Goal: Task Accomplishment & Management: Complete application form

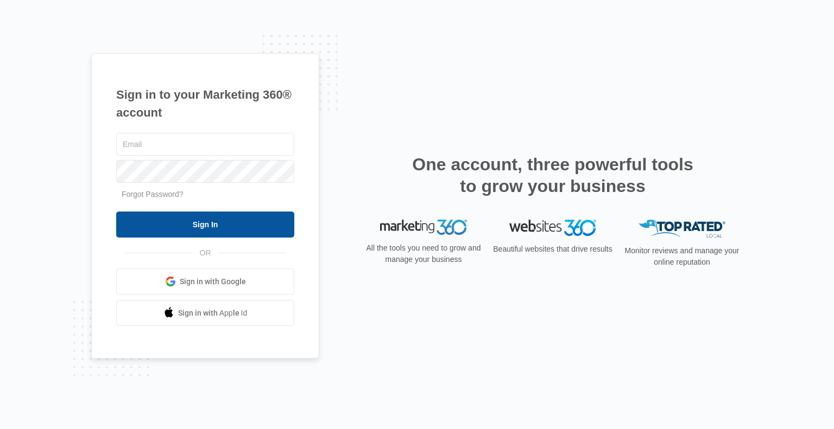
type input "[PERSON_NAME][EMAIL_ADDRESS][DOMAIN_NAME]"
click at [154, 231] on input "Sign In" at bounding box center [205, 225] width 178 height 26
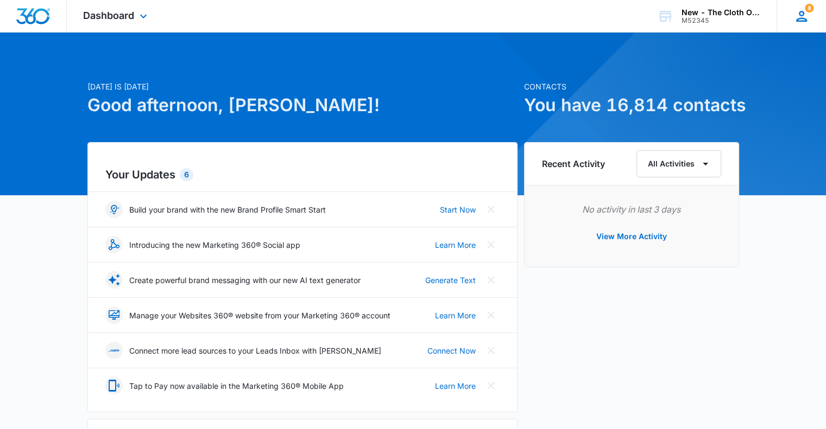
click at [803, 14] on icon at bounding box center [801, 16] width 11 height 11
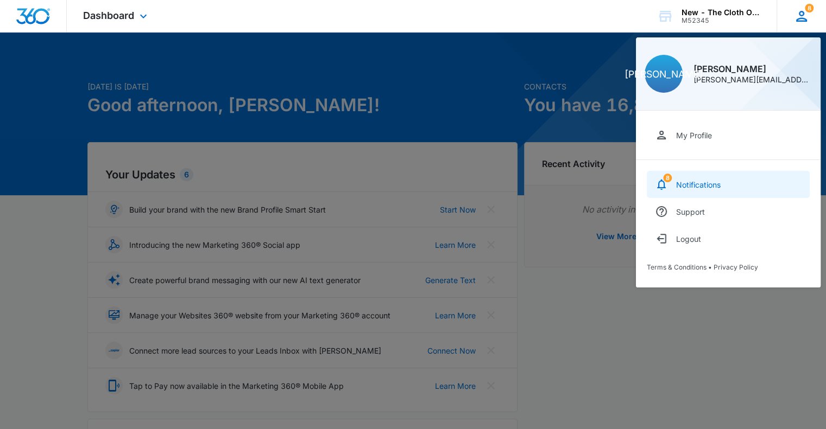
click at [691, 181] on div "Notifications" at bounding box center [698, 184] width 45 height 9
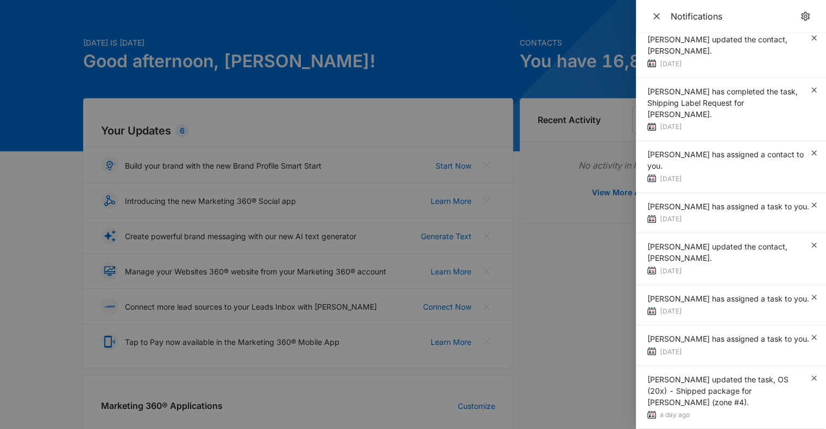
scroll to position [32, 0]
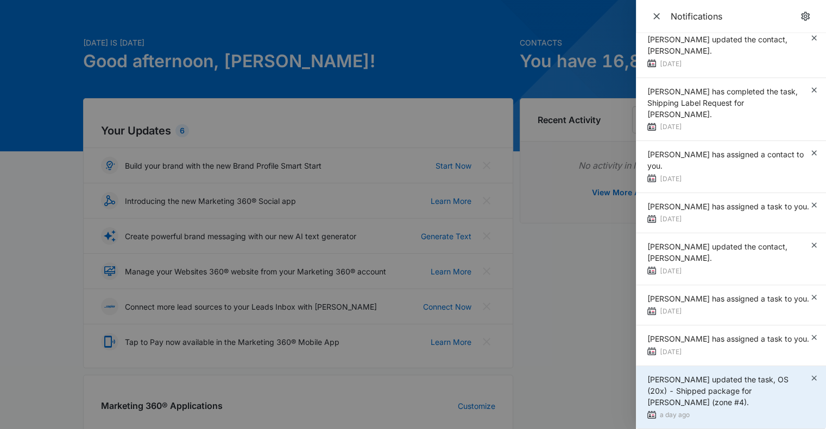
click at [691, 400] on div "Zoë Hill updated the task, OS (20x) - Shipped package for Breanna Crigger (zone…" at bounding box center [728, 391] width 162 height 34
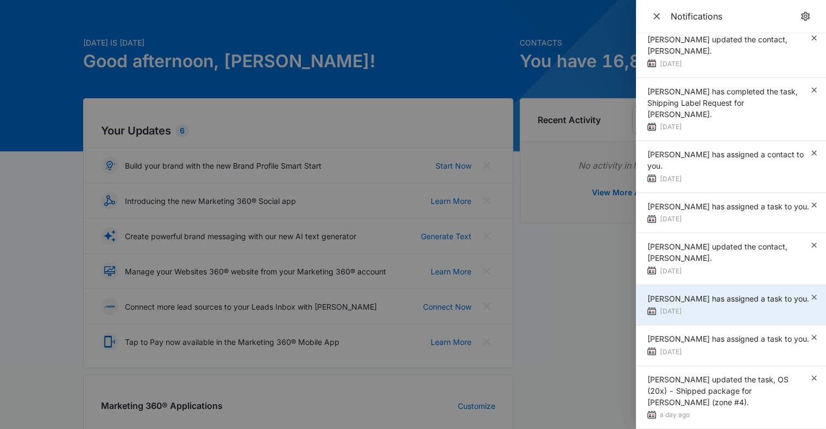
click at [670, 297] on div "Sandra Bildstein has assigned a task to you." at bounding box center [728, 298] width 162 height 11
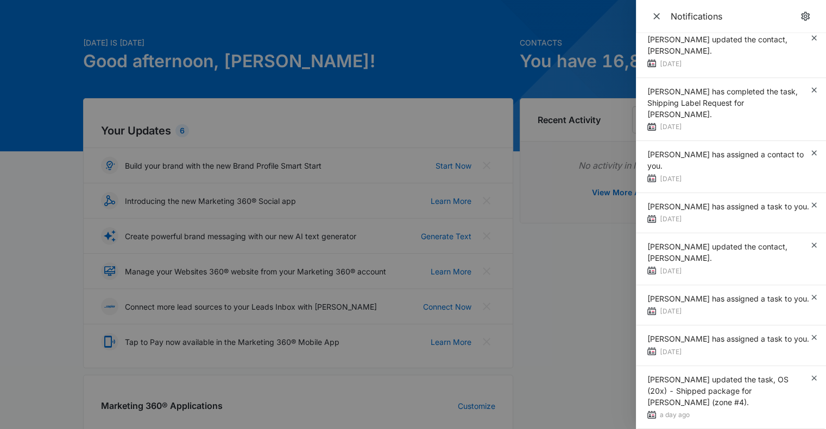
click at [581, 293] on div at bounding box center [413, 214] width 826 height 429
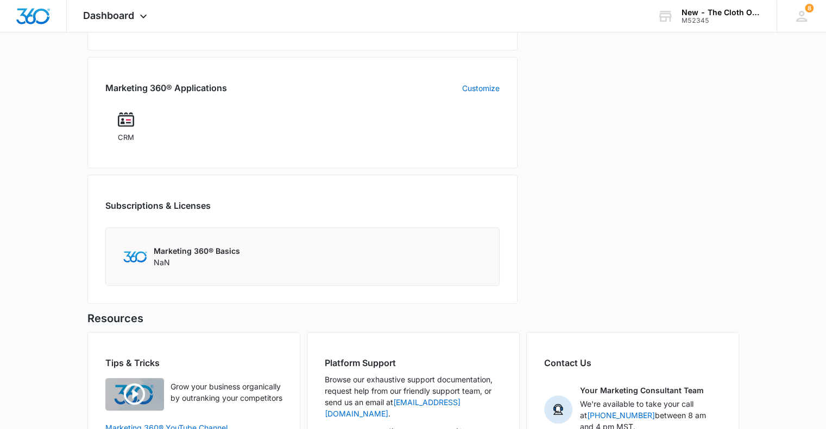
scroll to position [363, 0]
click at [130, 121] on img at bounding box center [126, 119] width 16 height 16
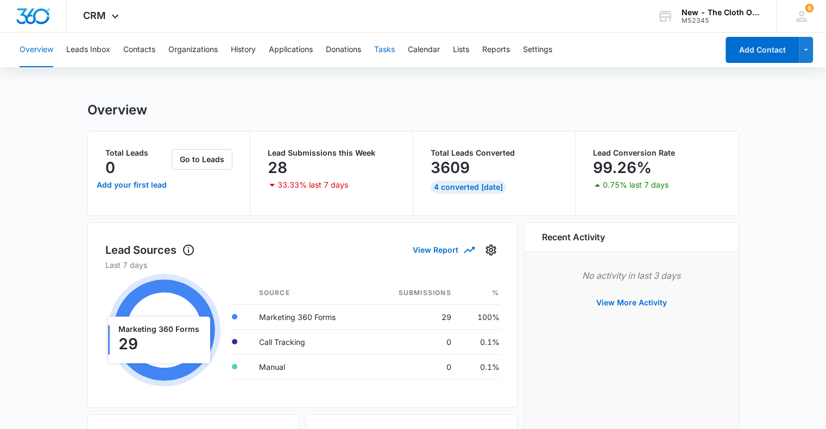
click at [389, 56] on button "Tasks" at bounding box center [384, 50] width 21 height 35
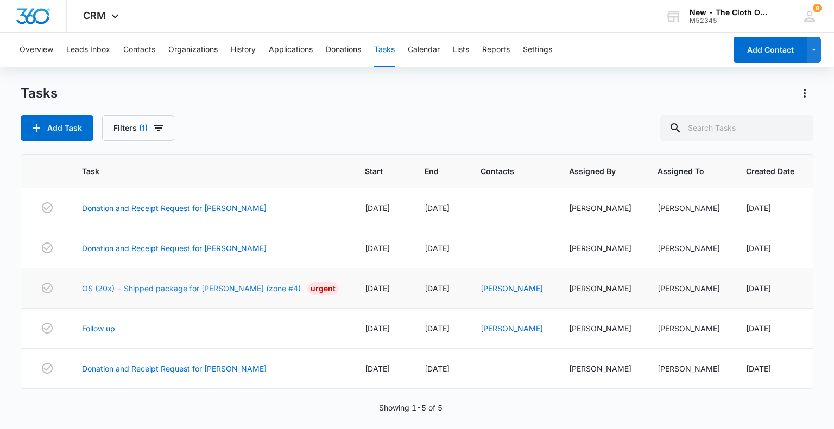
click at [202, 290] on link "OS (20x) - Shipped package for [PERSON_NAME] (zone #4)" at bounding box center [191, 288] width 219 height 11
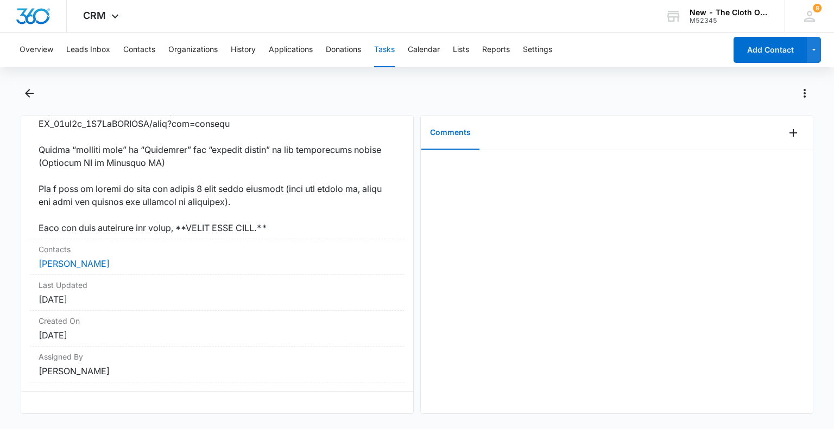
scroll to position [838, 0]
click at [80, 269] on link "[PERSON_NAME]" at bounding box center [74, 263] width 71 height 11
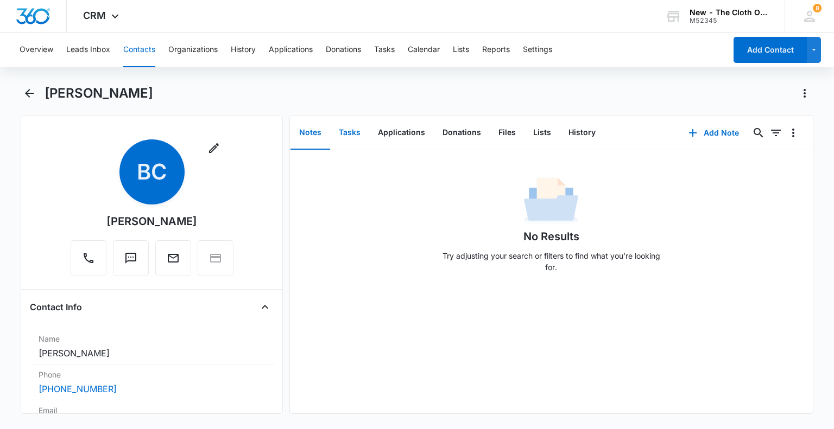
click at [353, 136] on button "Tasks" at bounding box center [349, 133] width 39 height 34
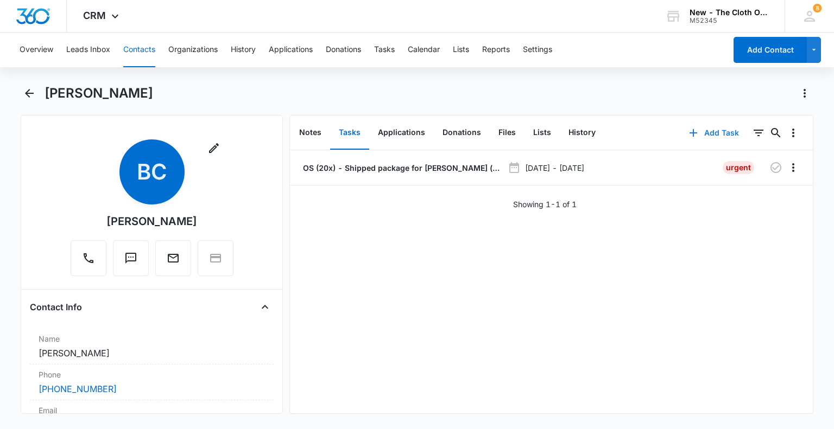
click at [707, 134] on button "Add Task" at bounding box center [714, 133] width 72 height 26
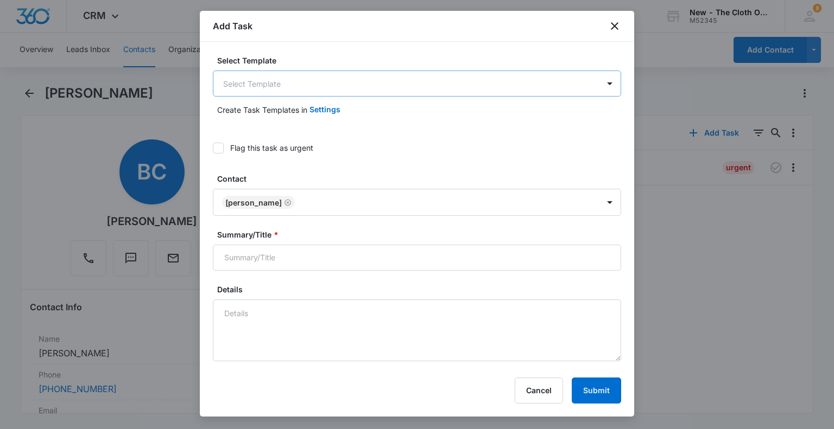
click at [360, 88] on body "CRM Apps CRM Brand New - The Cloth Option M52345 Your Accounts View All 8 JO [P…" at bounding box center [417, 214] width 834 height 429
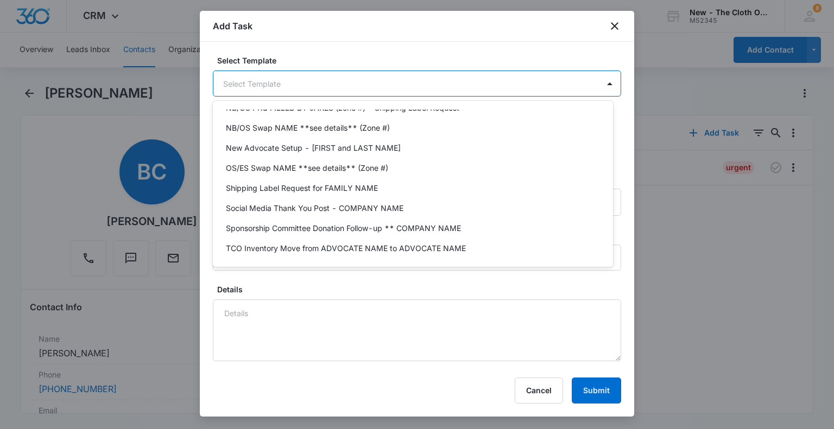
scroll to position [305, 0]
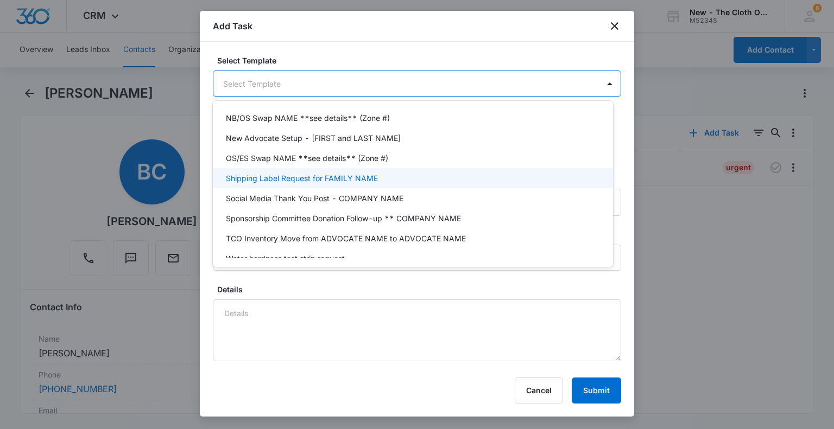
click at [376, 177] on div "Shipping Label Request for FAMILY NAME" at bounding box center [412, 178] width 372 height 11
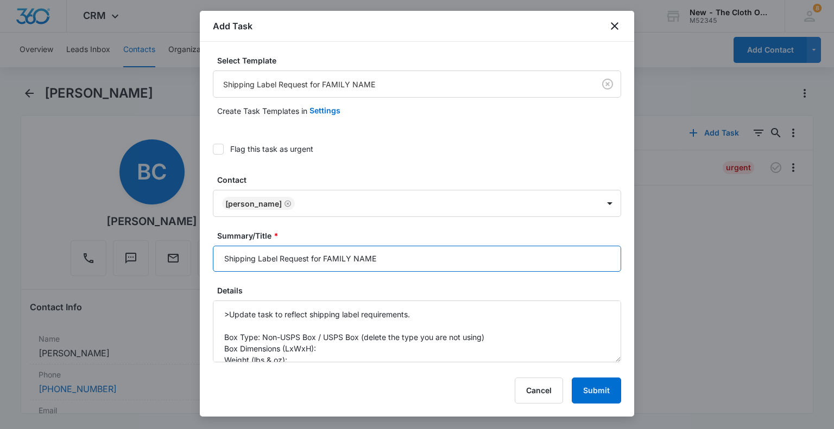
drag, startPoint x: 386, startPoint y: 255, endPoint x: 324, endPoint y: 257, distance: 61.9
click at [324, 257] on input "Shipping Label Request for FAMILY NAME" at bounding box center [417, 259] width 408 height 26
click at [404, 260] on input "Shipping Label Request for [PERSON_NAME]" at bounding box center [417, 259] width 408 height 26
type input "Shipping Label Request for [PERSON_NAME]"
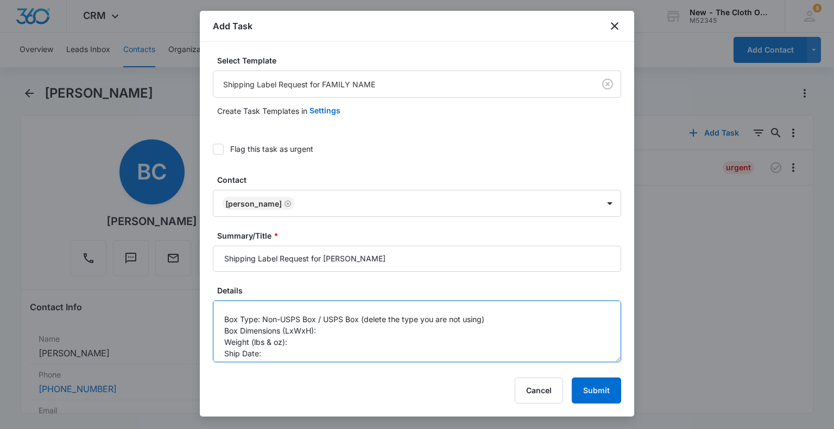
scroll to position [22, 0]
drag, startPoint x: 360, startPoint y: 313, endPoint x: 316, endPoint y: 314, distance: 44.0
click at [316, 314] on textarea ">Update task to reflect shipping label requirements. Box Type: Non-USPS Box / U…" at bounding box center [417, 332] width 408 height 62
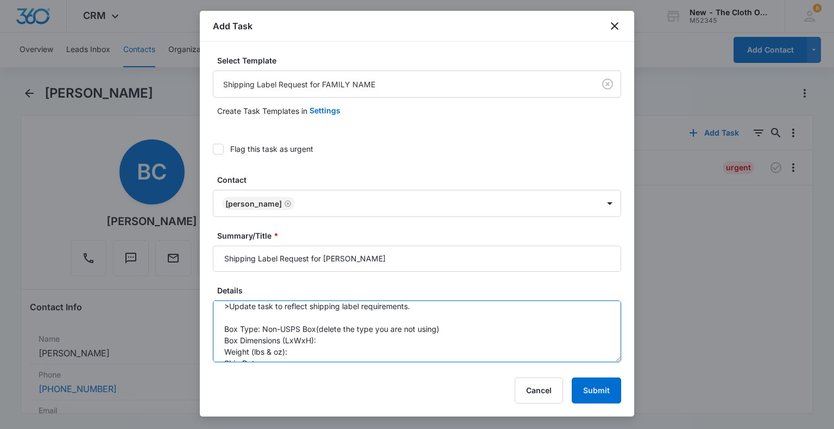
scroll to position [0, 0]
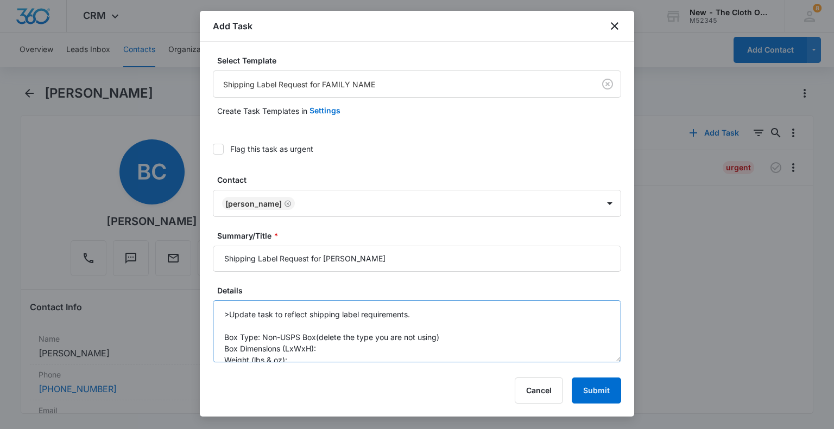
drag, startPoint x: 445, startPoint y: 313, endPoint x: 316, endPoint y: 337, distance: 131.0
click at [316, 337] on textarea ">Update task to reflect shipping label requirements. Box Type: Non-USPS Box(del…" at bounding box center [417, 332] width 408 height 62
click at [330, 350] on textarea ">Update task to reflect shipping label requirements. Box Type: Non-USPS Box Box…" at bounding box center [417, 332] width 408 height 62
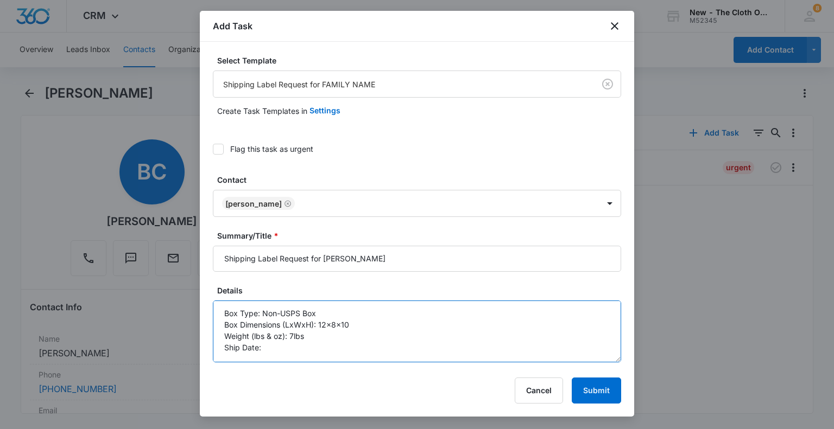
scroll to position [46, 0]
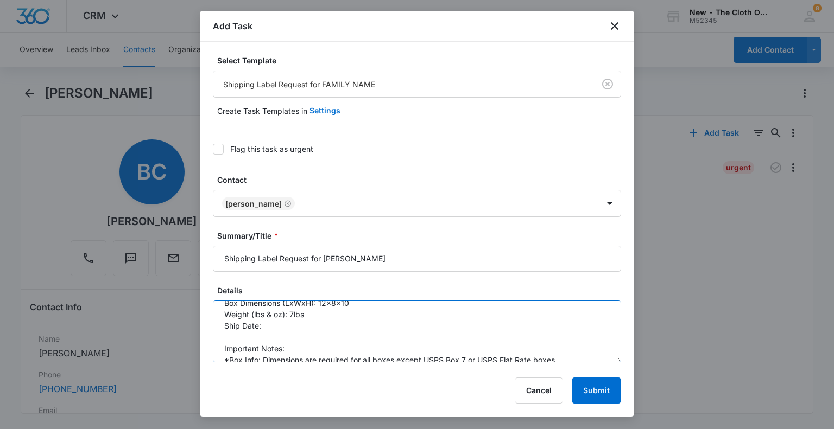
click at [521, 324] on textarea ">Update task to reflect shipping label requirements. Box Type: Non-USPS Box Box…" at bounding box center [417, 332] width 408 height 62
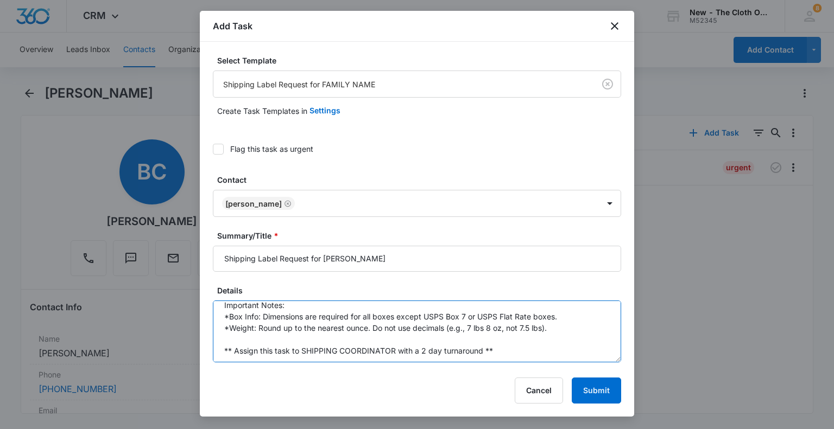
scroll to position [102, 0]
type textarea ">Update task to reflect shipping label requirements. Box Type: Non-USPS Box Box…"
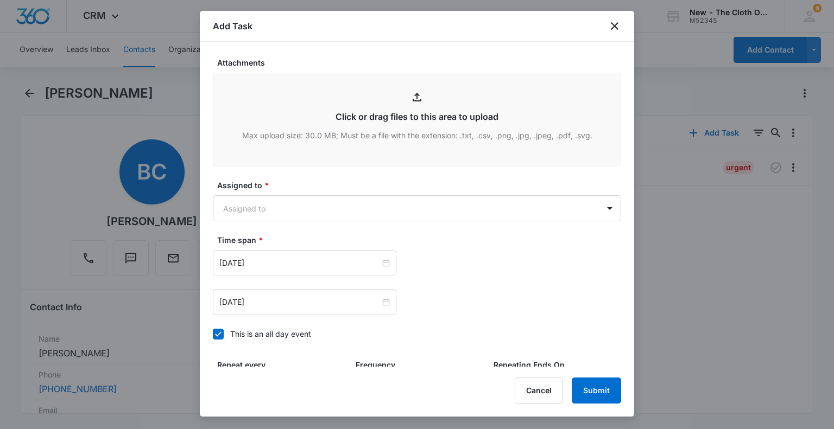
scroll to position [567, 0]
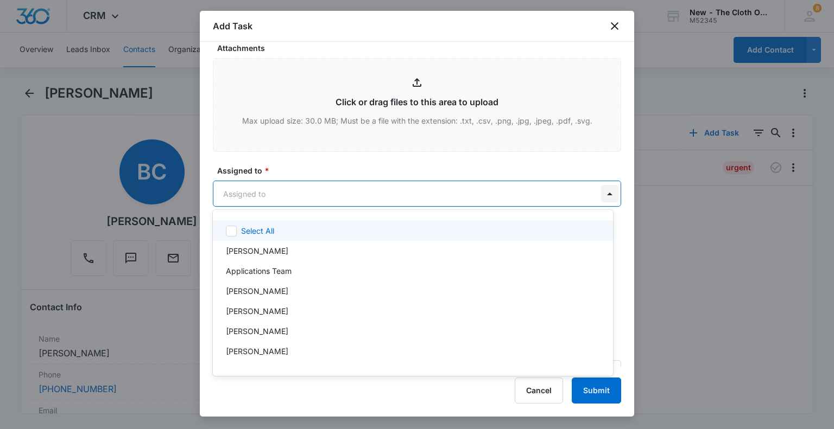
click at [603, 188] on body "CRM Apps CRM Brand New - The Cloth Option M52345 Your Accounts View All 8 JO [P…" at bounding box center [417, 214] width 834 height 429
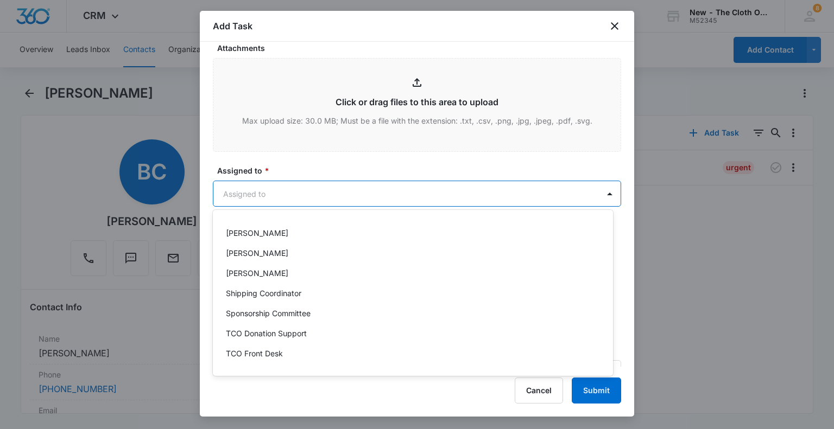
scroll to position [784, 0]
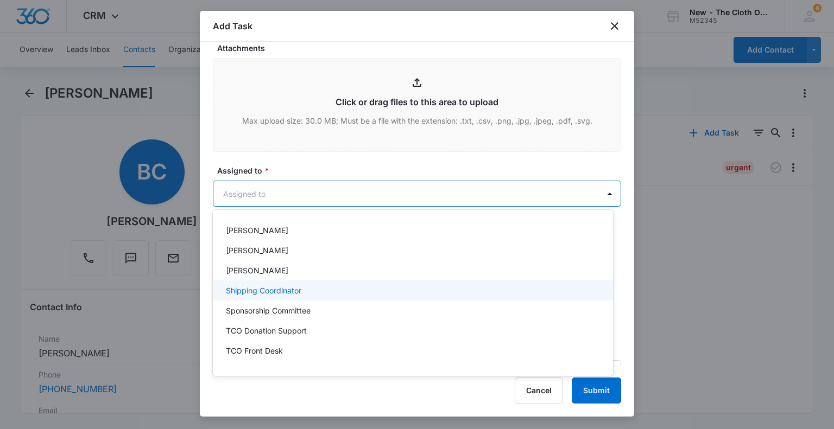
click at [274, 296] on div "Shipping Coordinator" at bounding box center [413, 291] width 400 height 20
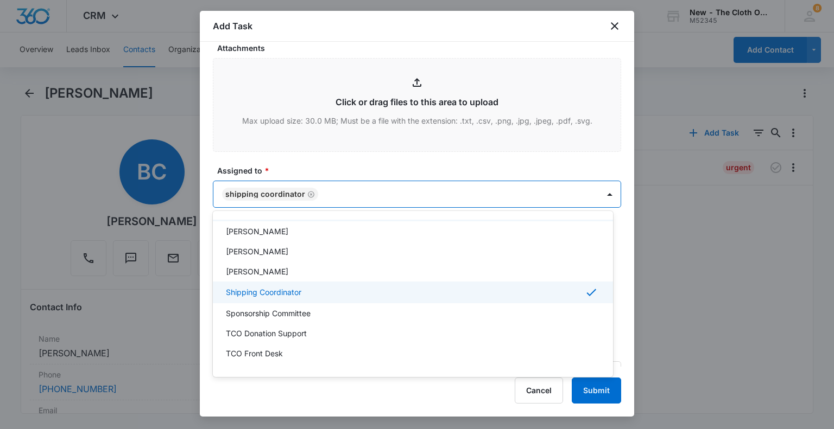
click at [372, 156] on div at bounding box center [417, 214] width 834 height 429
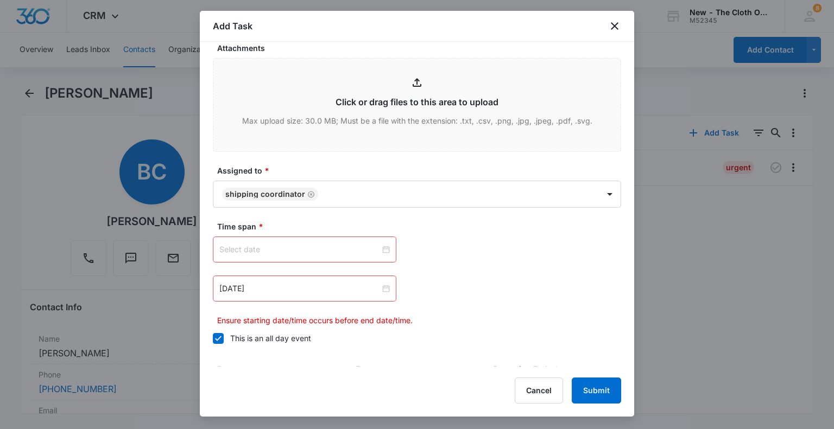
click at [390, 249] on div at bounding box center [304, 250] width 183 height 26
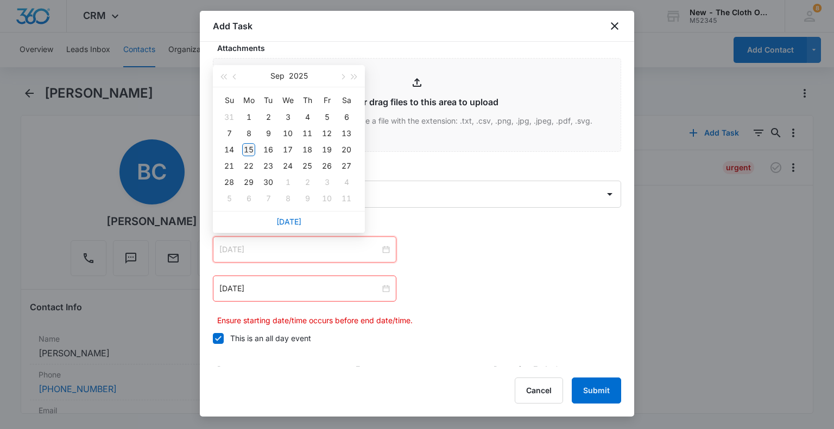
type input "[DATE]"
click at [245, 150] on div "15" at bounding box center [248, 149] width 13 height 13
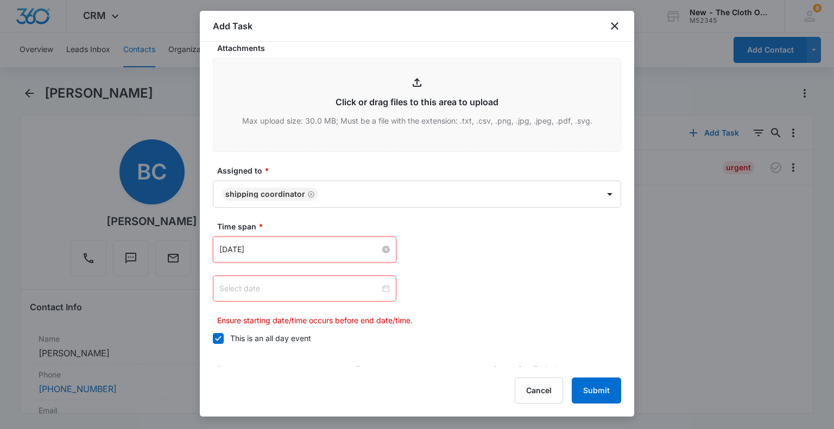
click at [381, 289] on div at bounding box center [304, 289] width 170 height 12
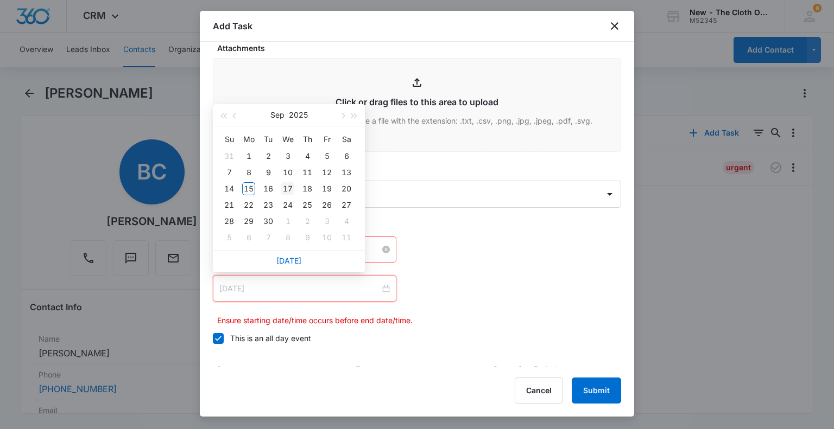
type input "[DATE]"
click at [290, 188] on div "17" at bounding box center [287, 188] width 13 height 13
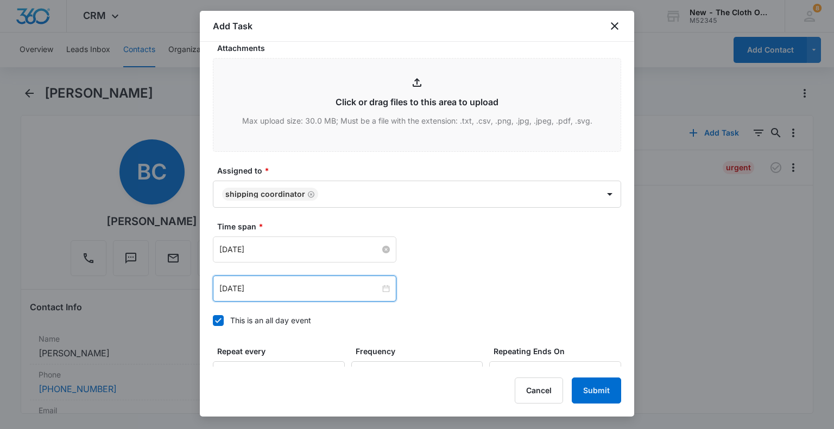
click at [290, 188] on body "CRM Apps CRM Brand New - The Cloth Option M52345 Your Accounts View All 8 JO [P…" at bounding box center [417, 214] width 834 height 429
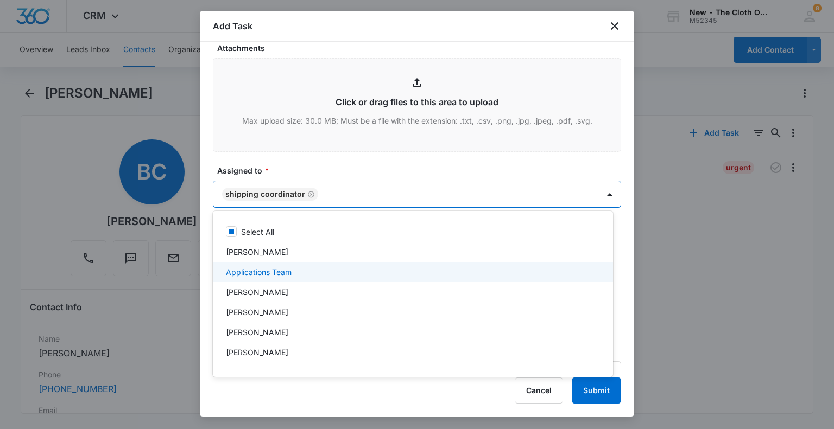
click at [432, 265] on div "Applications Team" at bounding box center [413, 272] width 400 height 20
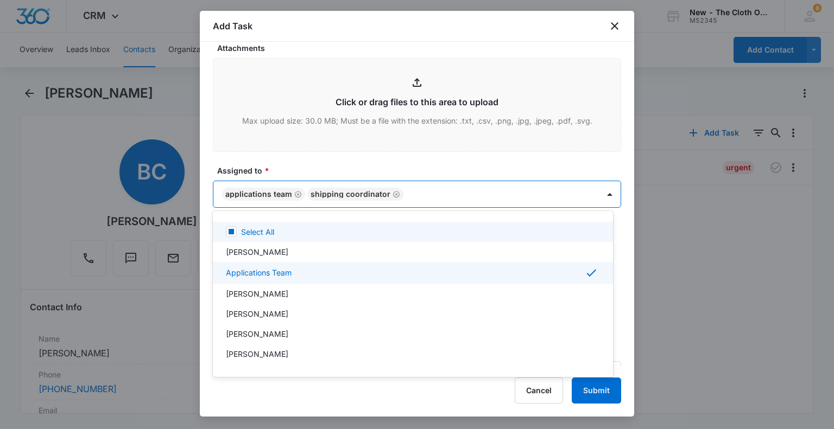
click at [295, 194] on div at bounding box center [417, 214] width 834 height 429
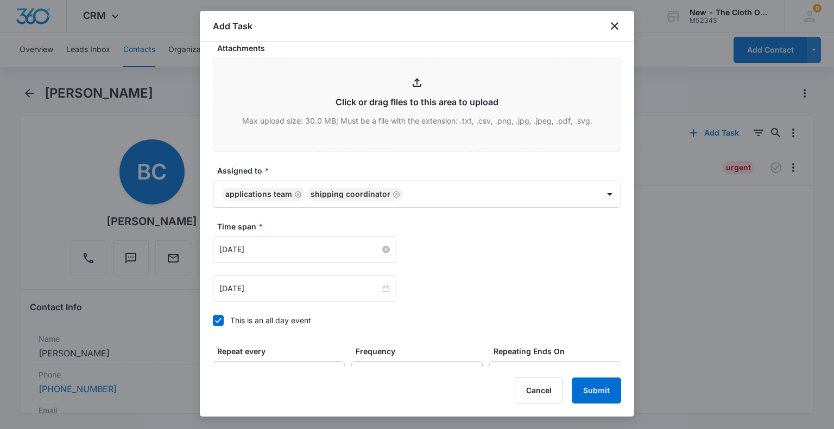
scroll to position [678, 0]
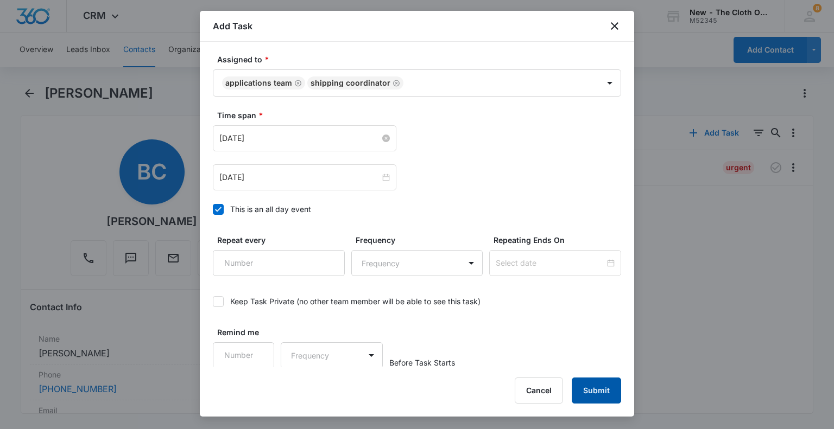
click at [593, 391] on button "Submit" at bounding box center [596, 391] width 49 height 26
